Goal: Consume media (video, audio): Consume media (video, audio)

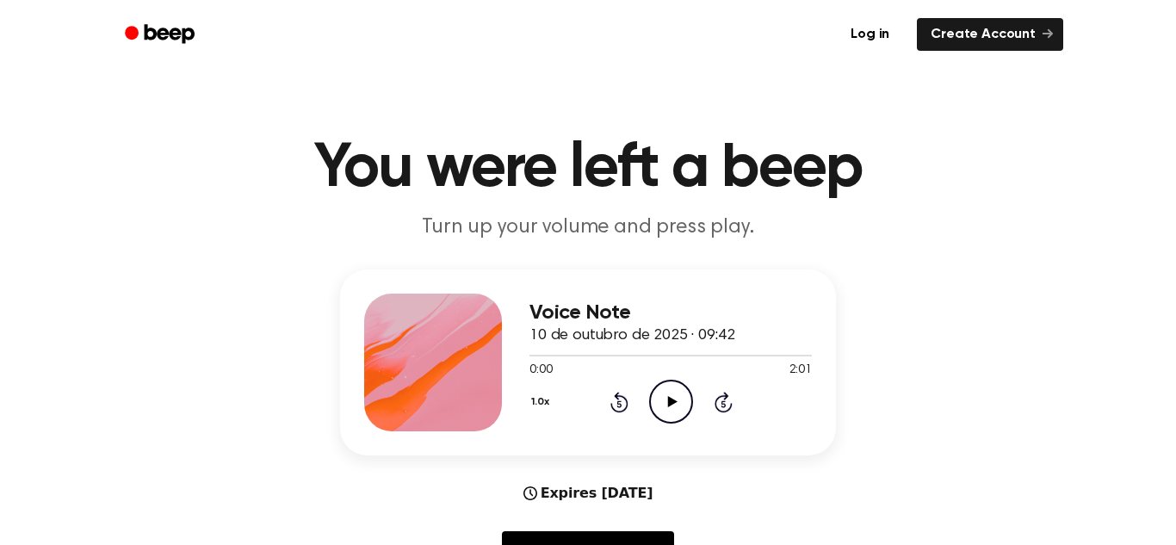
click at [663, 393] on icon "Play Audio" at bounding box center [671, 402] width 44 height 44
click at [684, 399] on icon "Pause Audio" at bounding box center [671, 402] width 44 height 44
click at [680, 398] on icon "Play Audio" at bounding box center [671, 402] width 44 height 44
click at [672, 410] on icon "Pause Audio" at bounding box center [671, 402] width 44 height 44
click at [676, 418] on icon "Play Audio" at bounding box center [671, 402] width 44 height 44
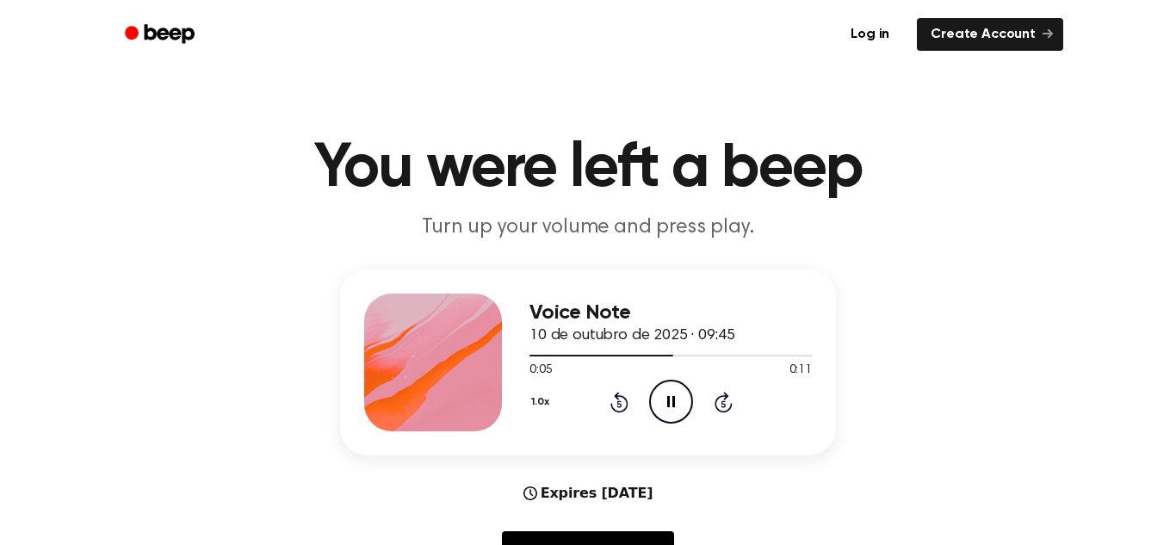
click at [665, 418] on icon "Pause Audio" at bounding box center [671, 402] width 44 height 44
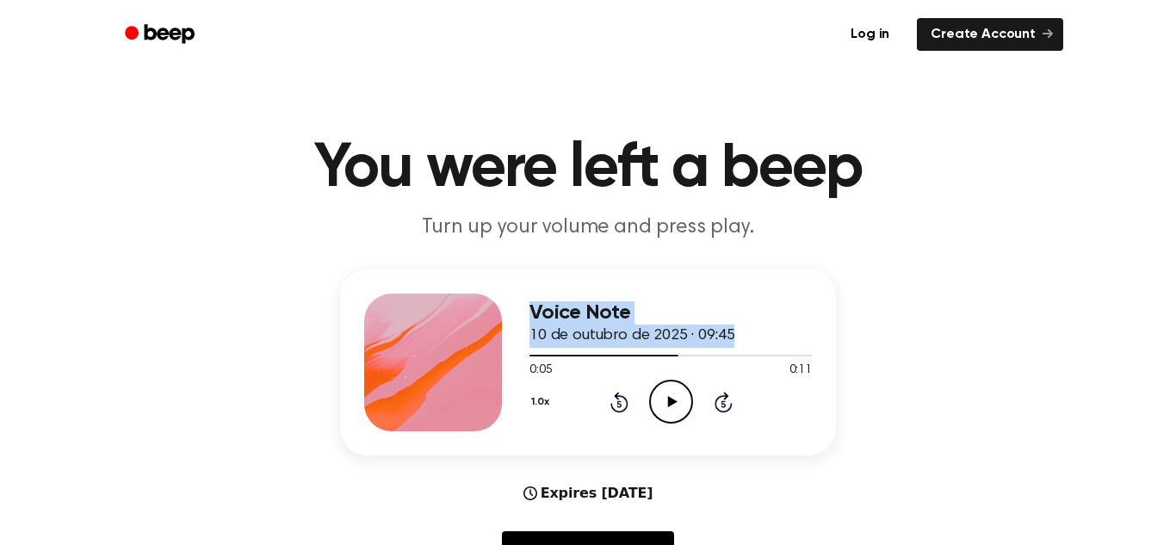
drag, startPoint x: 615, startPoint y: 357, endPoint x: 418, endPoint y: 335, distance: 197.5
click at [418, 335] on div "Voice Note 10 de outubro de 2025 · 09:45 0:05 0:11 Your browser does not suppor…" at bounding box center [588, 362] width 496 height 186
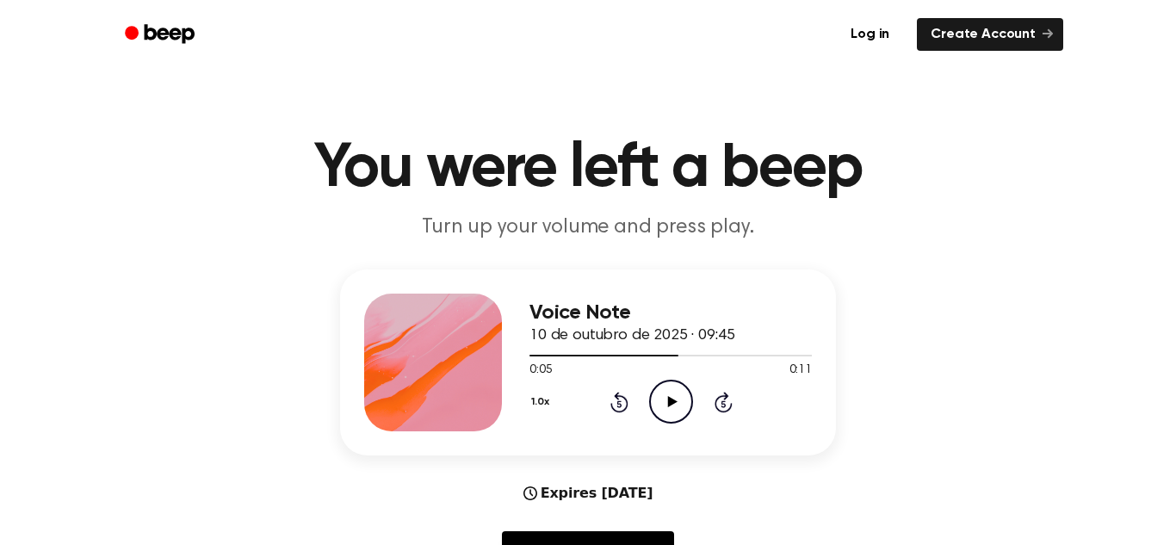
click at [628, 415] on div "1.0x Rewind 5 seconds Play Audio Skip 5 seconds" at bounding box center [670, 402] width 282 height 44
click at [621, 405] on icon "Rewind 5 seconds" at bounding box center [618, 402] width 19 height 22
click at [680, 408] on icon "Play Audio" at bounding box center [671, 402] width 44 height 44
click at [667, 400] on icon "Play Audio" at bounding box center [671, 402] width 44 height 44
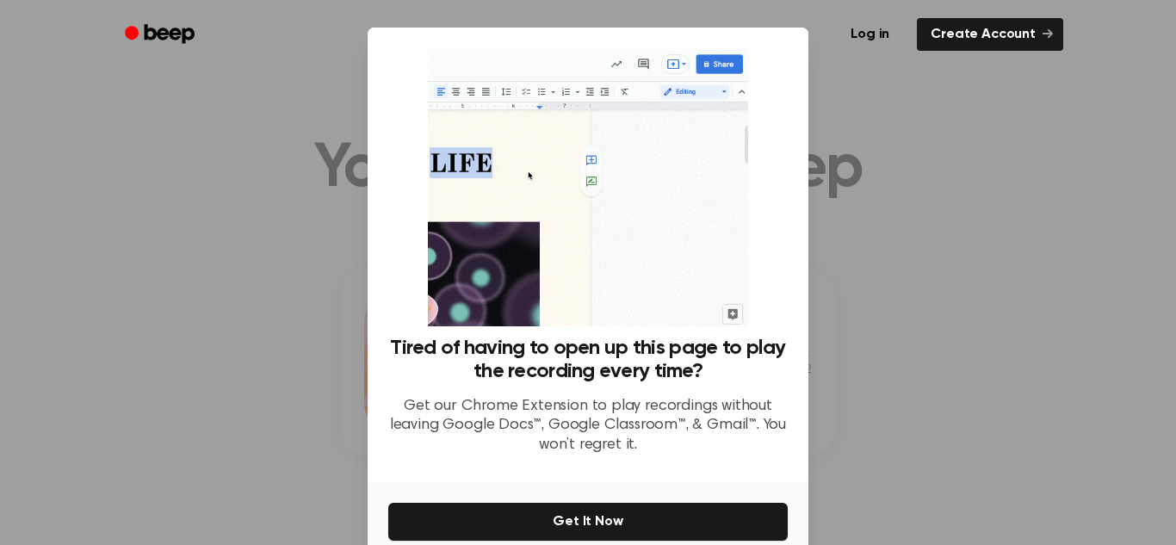
click at [325, 324] on div at bounding box center [588, 272] width 1176 height 545
drag, startPoint x: 888, startPoint y: 408, endPoint x: 894, endPoint y: 291, distance: 117.2
click at [894, 291] on div at bounding box center [588, 272] width 1176 height 545
drag, startPoint x: 894, startPoint y: 291, endPoint x: 912, endPoint y: 206, distance: 86.9
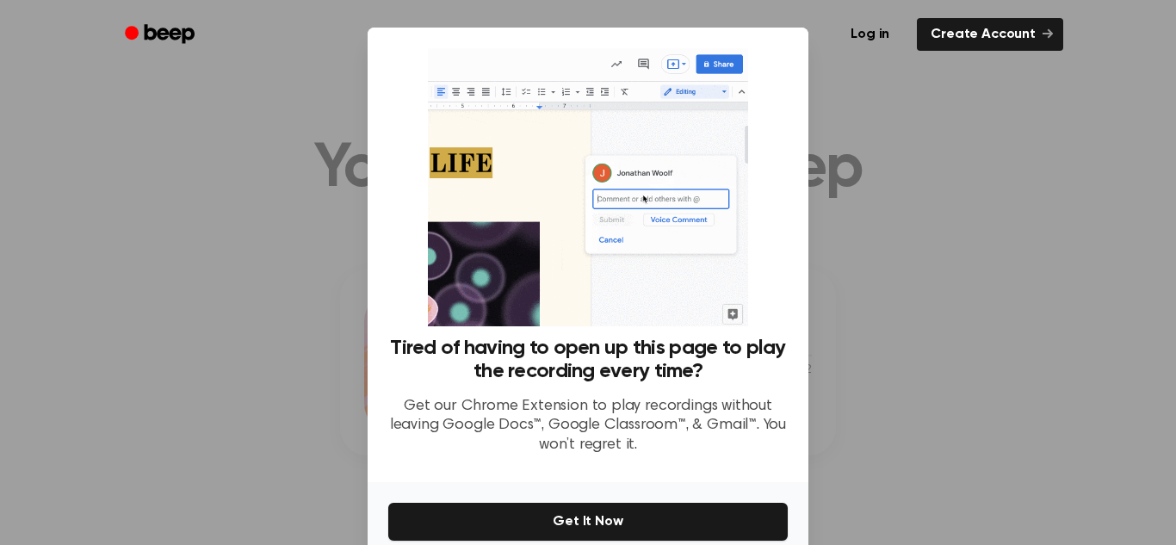
click at [912, 206] on div at bounding box center [588, 272] width 1176 height 545
click at [837, 133] on div at bounding box center [588, 272] width 1176 height 545
click at [813, 139] on div at bounding box center [588, 272] width 1176 height 545
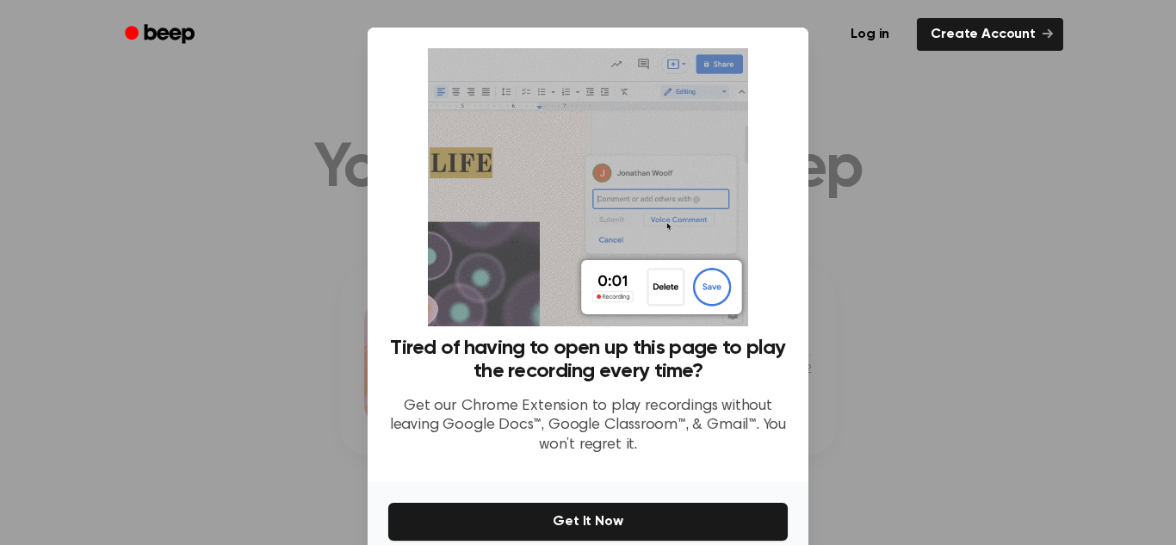
click at [1025, 186] on div at bounding box center [588, 272] width 1176 height 545
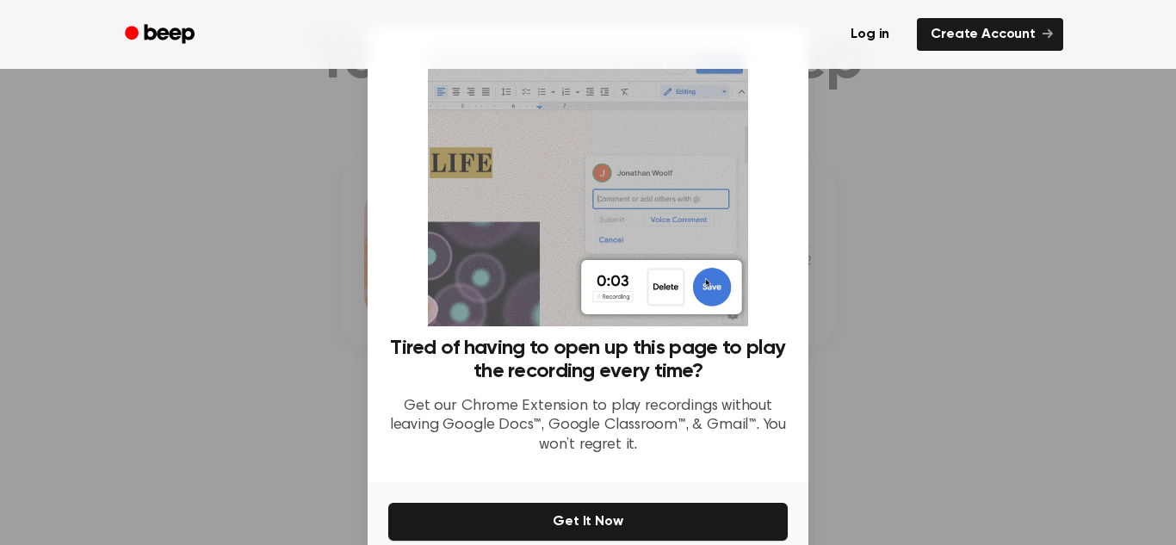
scroll to position [97, 0]
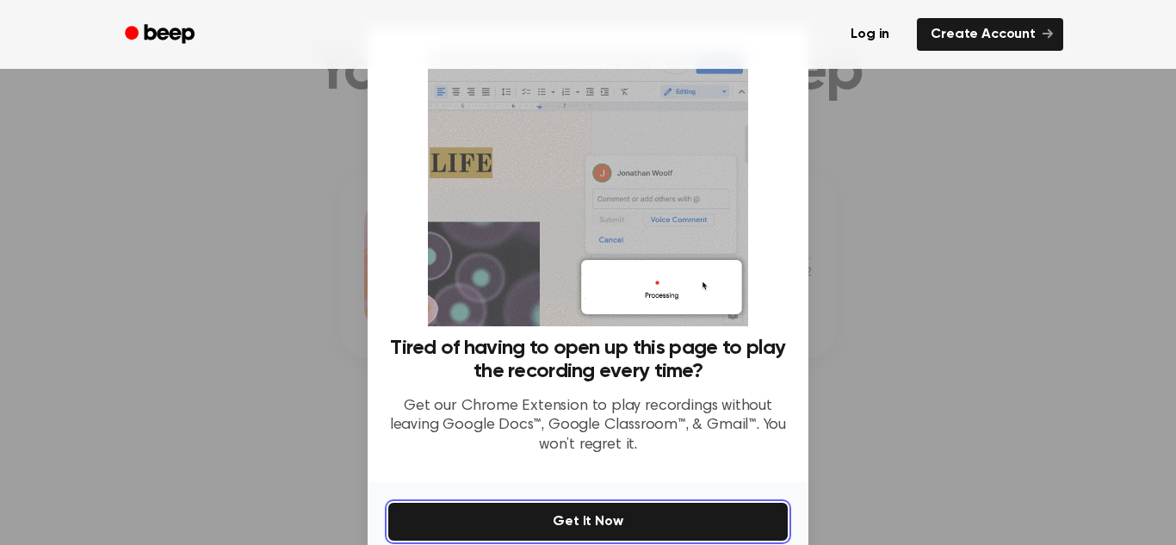
click at [746, 528] on button "Get It Now" at bounding box center [587, 522] width 399 height 38
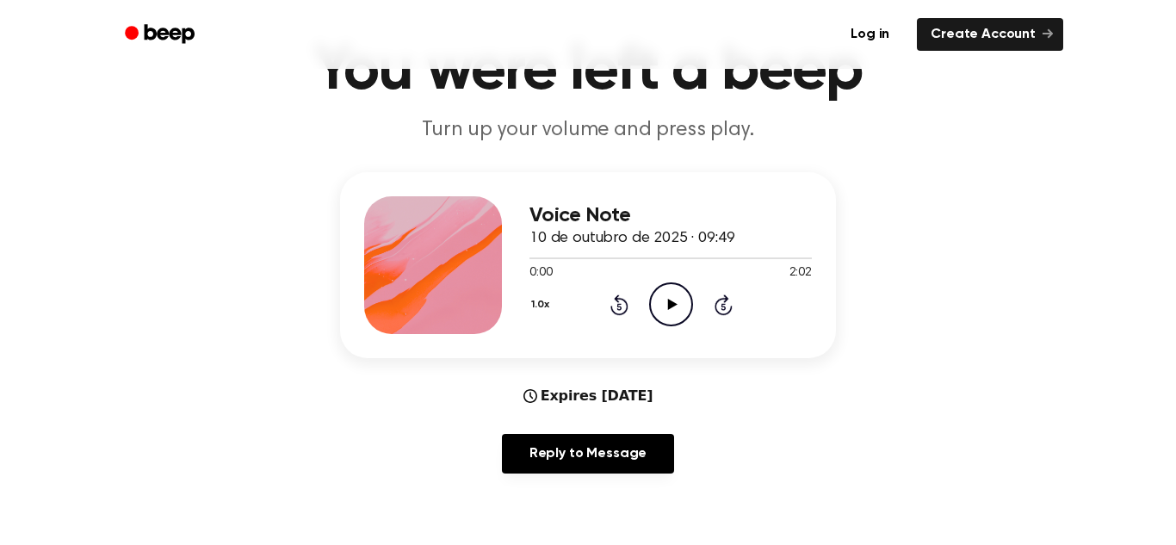
click at [677, 316] on icon "Play Audio" at bounding box center [671, 304] width 44 height 44
click at [676, 306] on icon "Pause Audio" at bounding box center [671, 304] width 44 height 44
click at [616, 306] on icon at bounding box center [618, 306] width 4 height 7
click at [662, 315] on icon "Play Audio" at bounding box center [671, 304] width 44 height 44
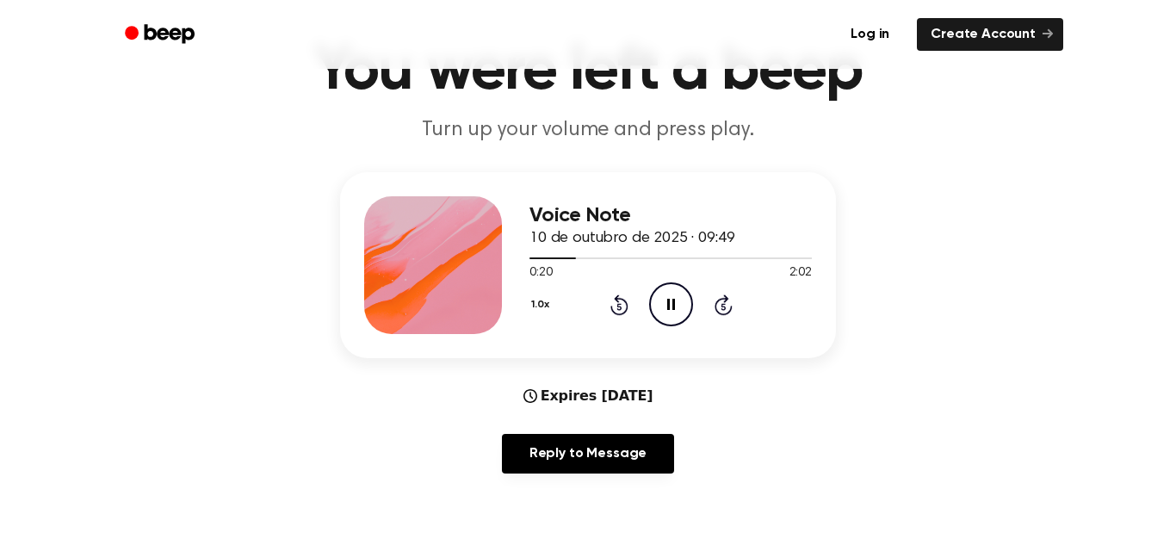
click at [662, 315] on icon "Pause Audio" at bounding box center [671, 304] width 44 height 44
